Goal: Information Seeking & Learning: Learn about a topic

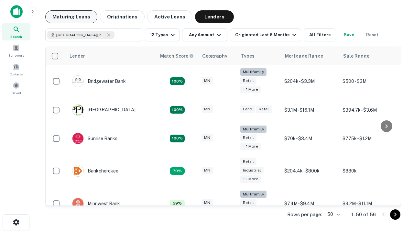
click at [71, 17] on button "Maturing Loans" at bounding box center [71, 16] width 52 height 13
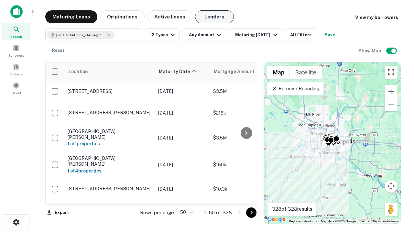
click at [214, 17] on button "Lenders" at bounding box center [214, 16] width 39 height 13
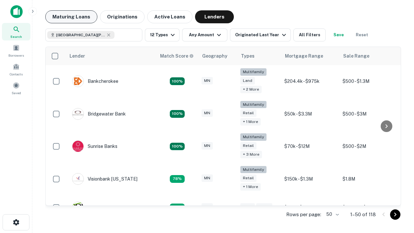
click at [71, 17] on button "Maturing Loans" at bounding box center [71, 16] width 52 height 13
